Goal: Task Accomplishment & Management: Manage account settings

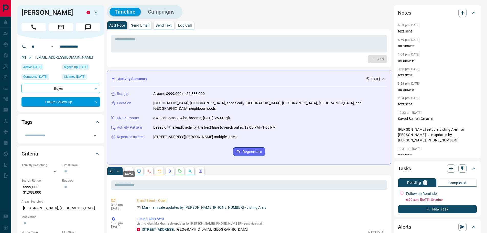
click at [131, 169] on icon "Notes" at bounding box center [129, 171] width 4 height 4
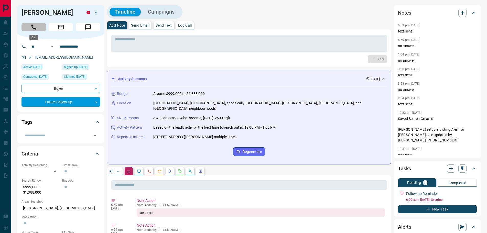
click at [36, 29] on icon "Call" at bounding box center [33, 27] width 5 height 5
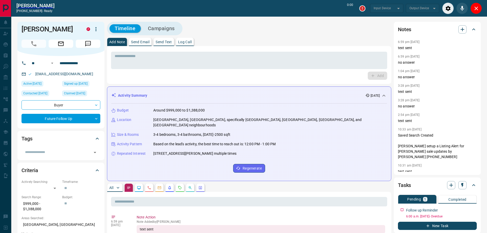
type input "*******"
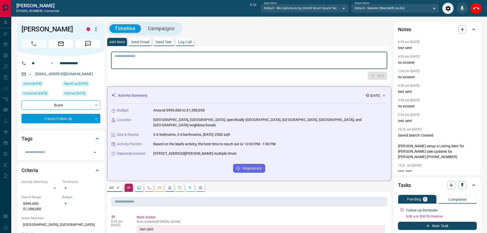
click at [201, 66] on textarea at bounding box center [249, 60] width 269 height 13
type textarea "**********"
click at [379, 76] on button "Add" at bounding box center [377, 76] width 19 height 8
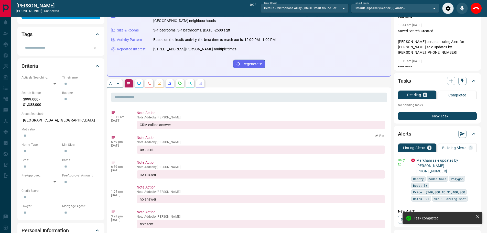
scroll to position [128, 0]
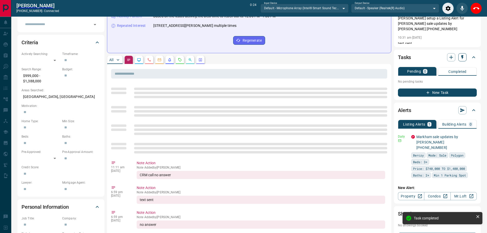
click at [462, 58] on icon "button" at bounding box center [462, 57] width 2 height 4
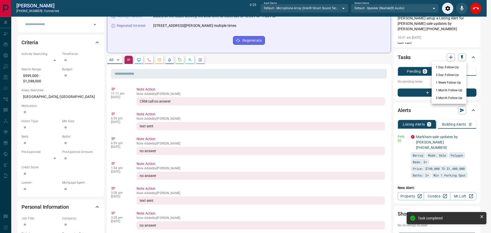
click at [443, 91] on li "1 Month Follow-Up" at bounding box center [449, 91] width 35 height 8
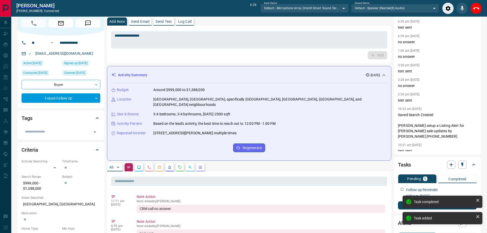
scroll to position [0, 0]
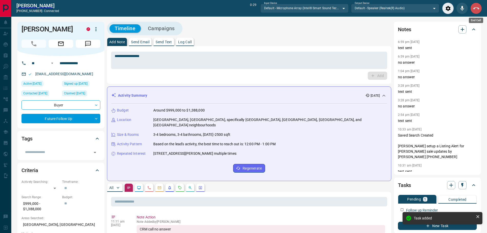
click at [476, 7] on icon "End Call" at bounding box center [476, 8] width 6 height 6
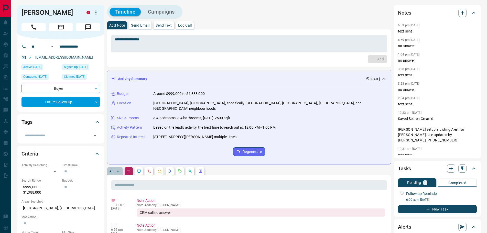
click at [112, 169] on p "All" at bounding box center [111, 171] width 4 height 4
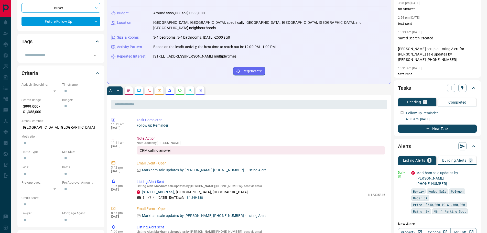
scroll to position [51, 0]
